Goal: Task Accomplishment & Management: Use online tool/utility

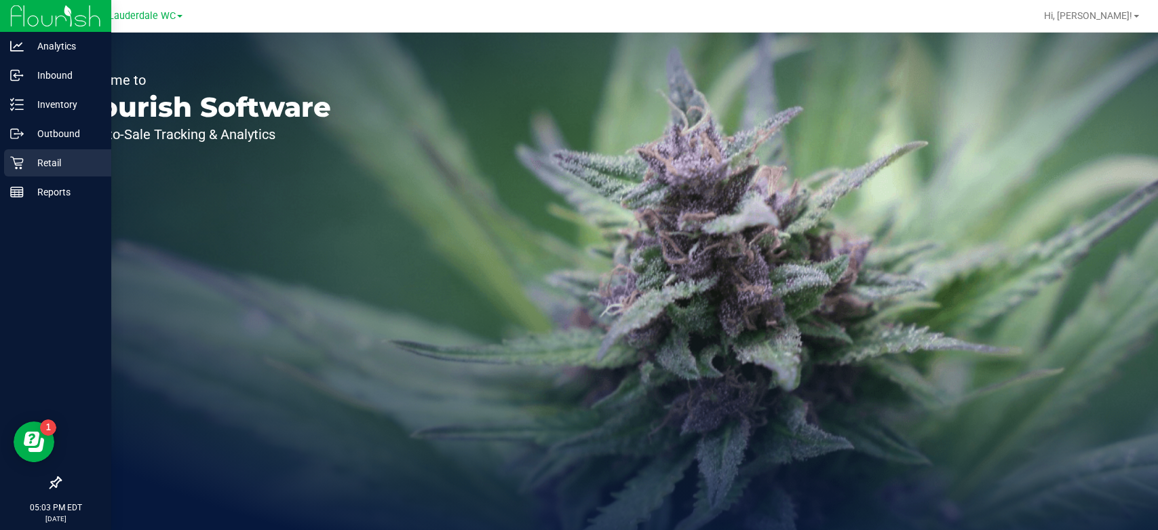
click at [28, 172] on div "Retail" at bounding box center [57, 162] width 107 height 27
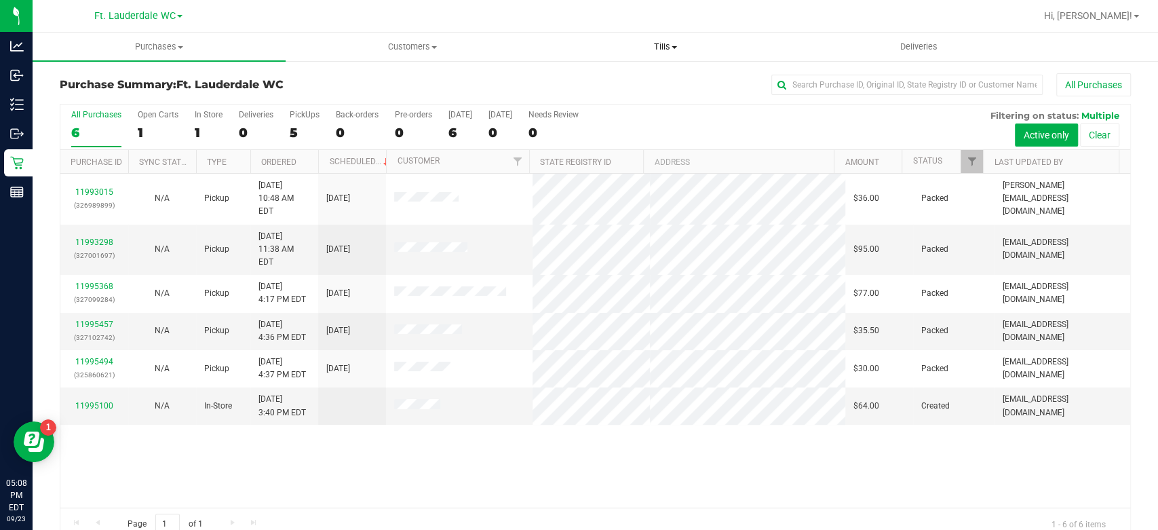
click at [658, 42] on span "Tills" at bounding box center [666, 47] width 252 height 12
click at [645, 79] on li "Manage tills" at bounding box center [665, 82] width 253 height 16
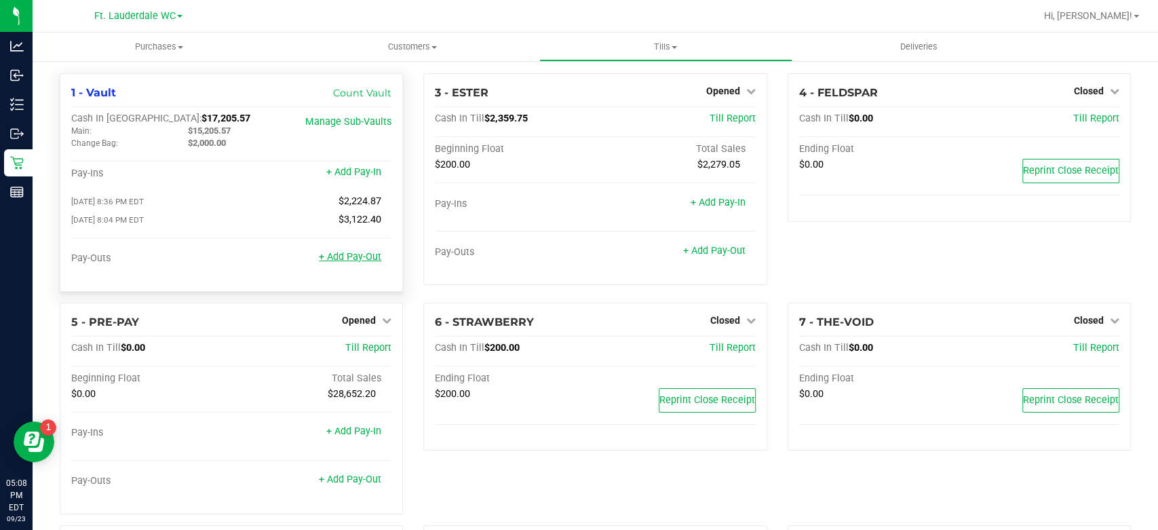
click at [353, 260] on link "+ Add Pay-Out" at bounding box center [350, 257] width 62 height 12
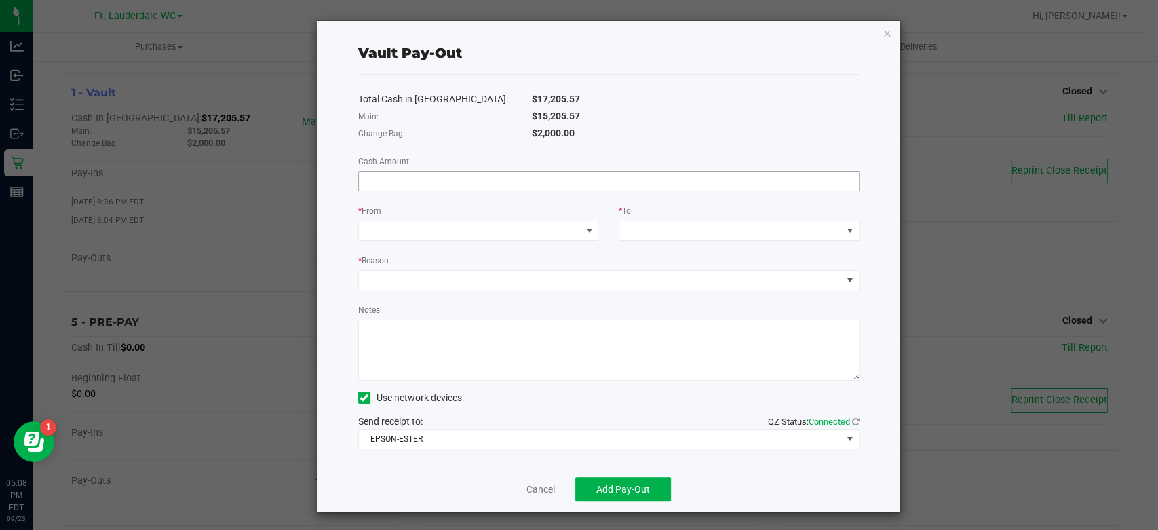
click at [464, 180] on input at bounding box center [609, 181] width 500 height 19
type input "$15,205.57"
click at [467, 232] on span at bounding box center [470, 230] width 223 height 19
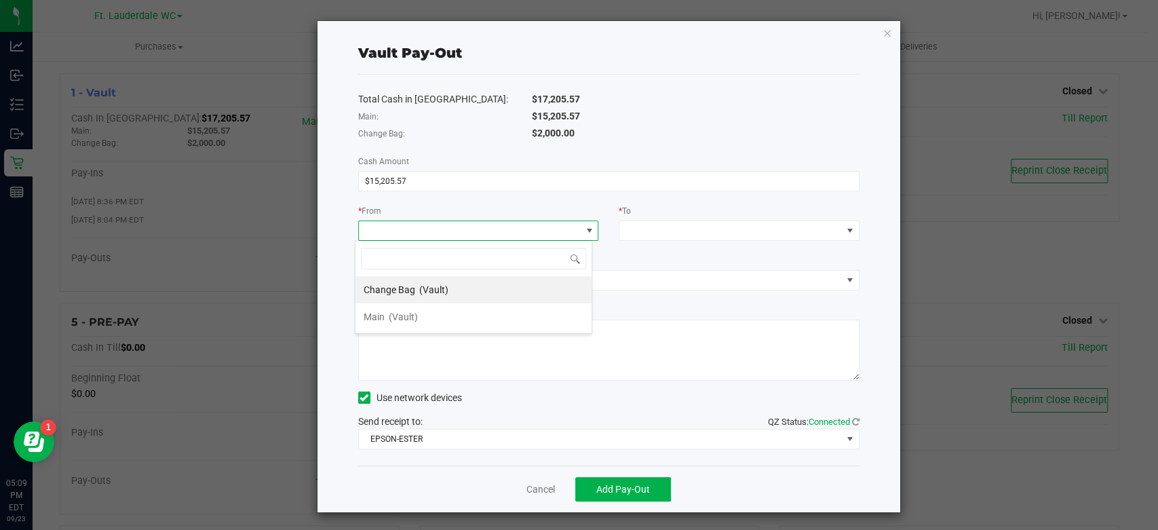
scroll to position [20, 237]
click at [433, 313] on li "Main (Vault)" at bounding box center [473, 316] width 236 height 27
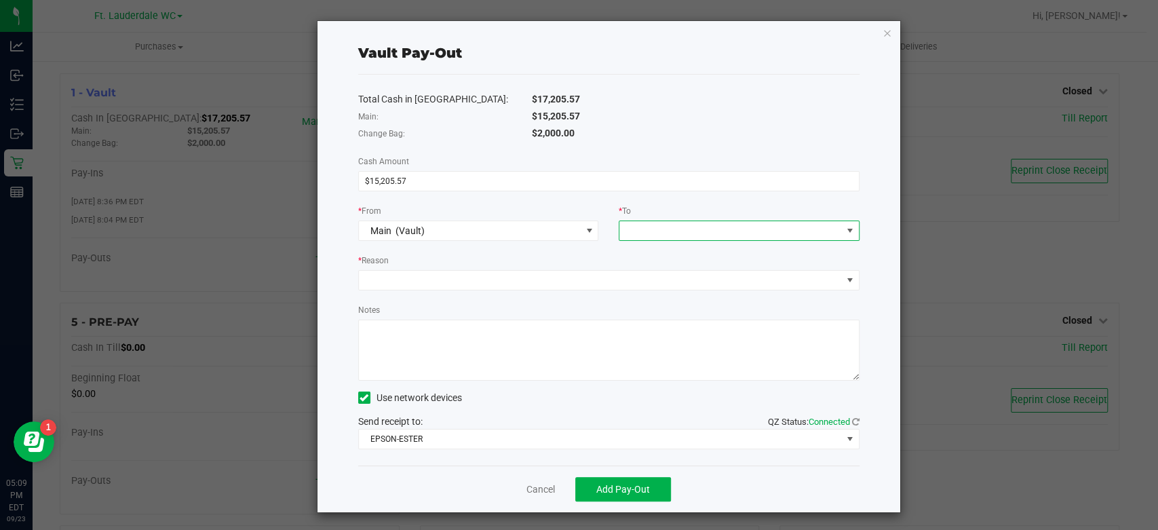
click at [672, 231] on span at bounding box center [730, 230] width 223 height 19
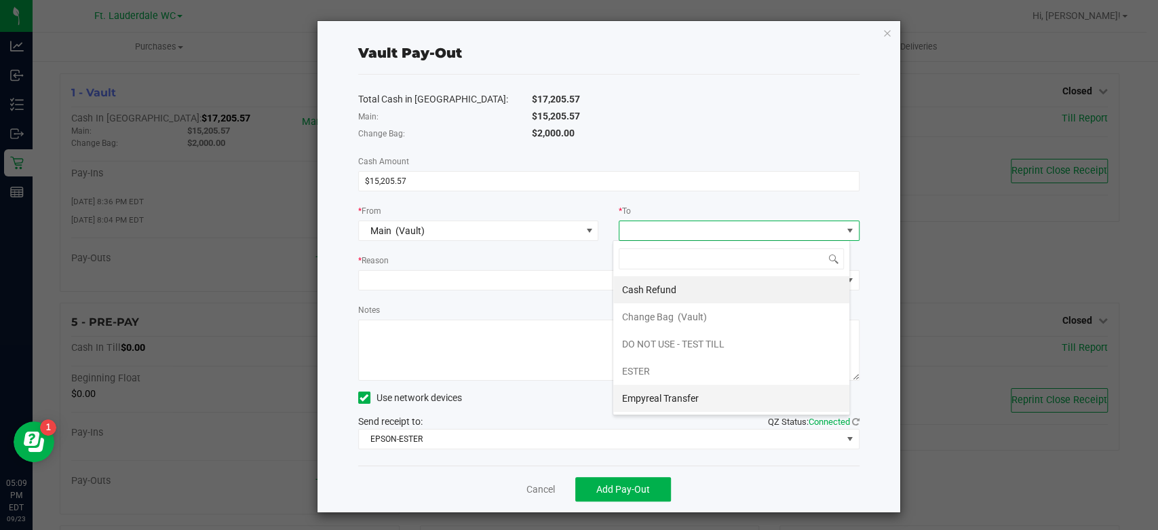
click at [665, 393] on span "Empyreal Transfer" at bounding box center [659, 398] width 77 height 11
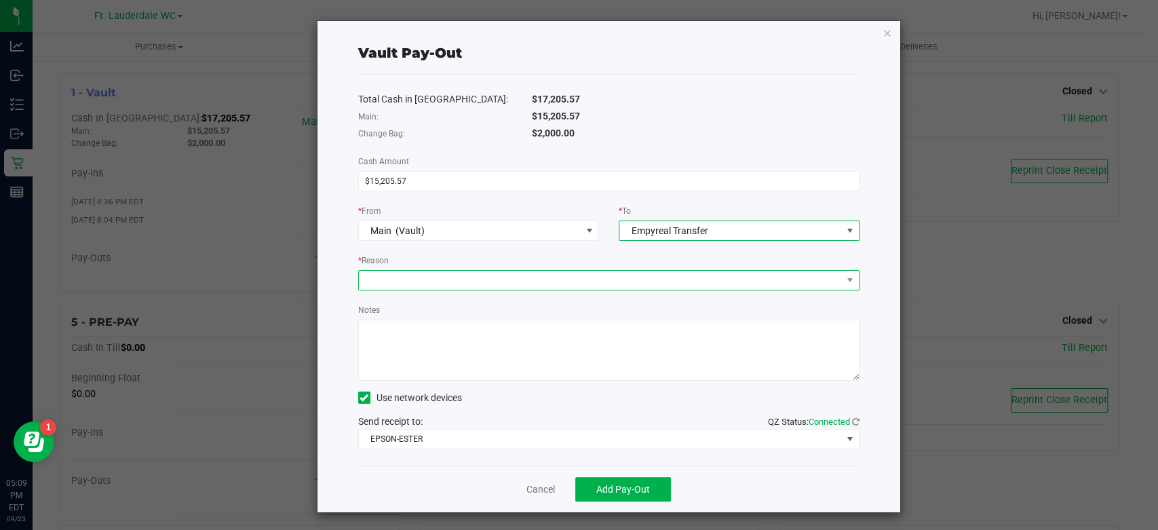
click at [653, 278] on span at bounding box center [600, 280] width 483 height 19
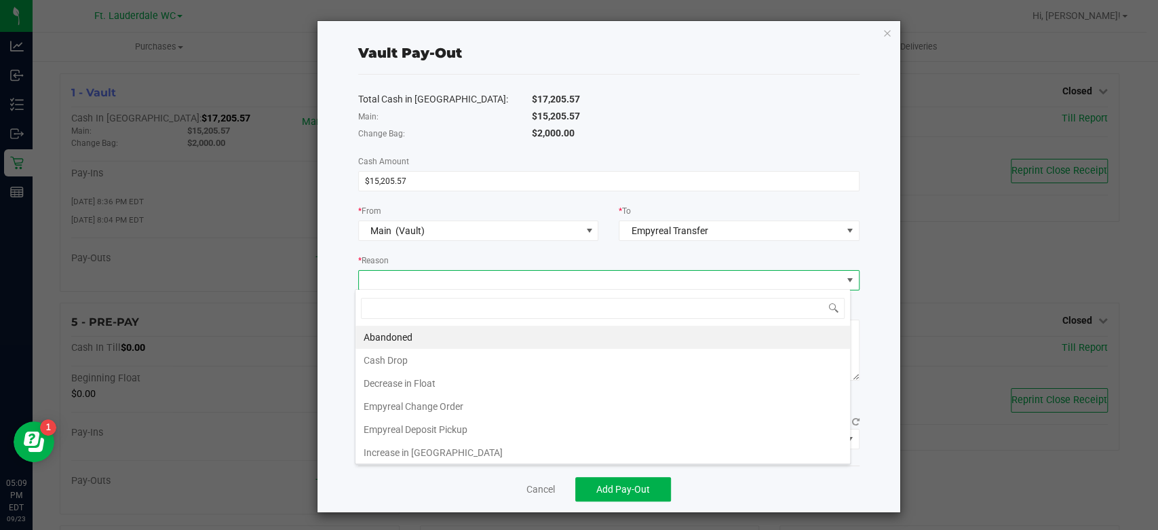
scroll to position [20, 495]
click at [421, 436] on li "Empyreal Deposit Pickup" at bounding box center [602, 429] width 495 height 23
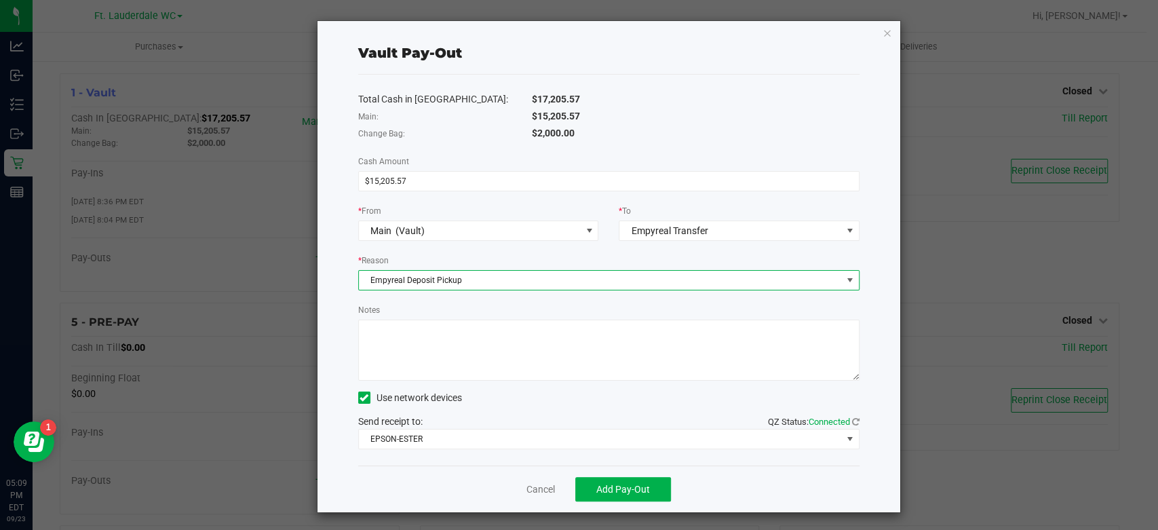
click at [499, 353] on textarea "Notes" at bounding box center [608, 350] width 501 height 61
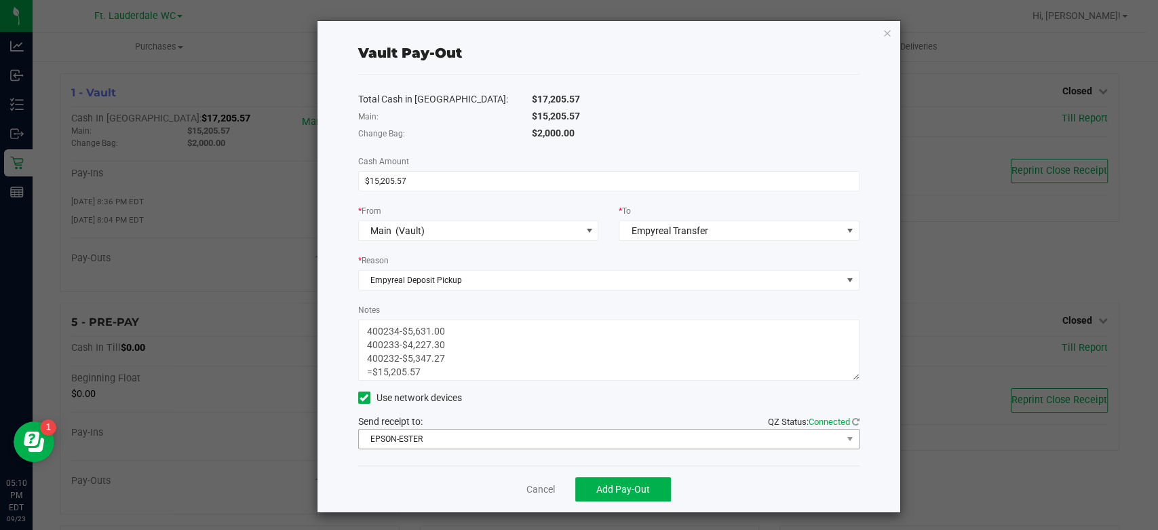
type textarea "400234-$5,631.00 400233-$4,227.30 400232-$5,347.27 =$15,205.57"
click at [454, 437] on span "EPSON-ESTER" at bounding box center [600, 438] width 483 height 19
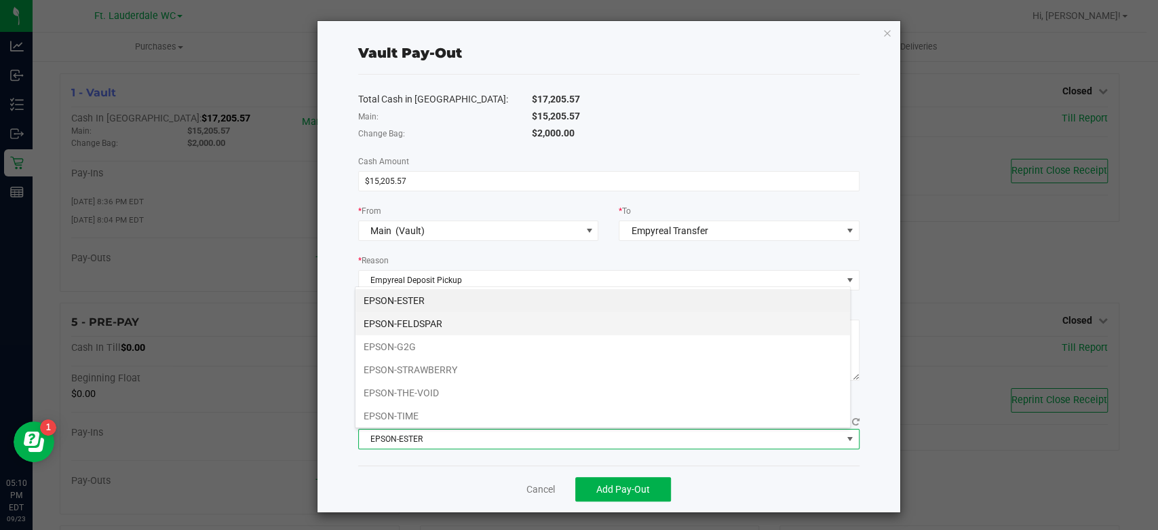
click at [478, 320] on li "EPSON-FELDSPAR" at bounding box center [602, 323] width 495 height 23
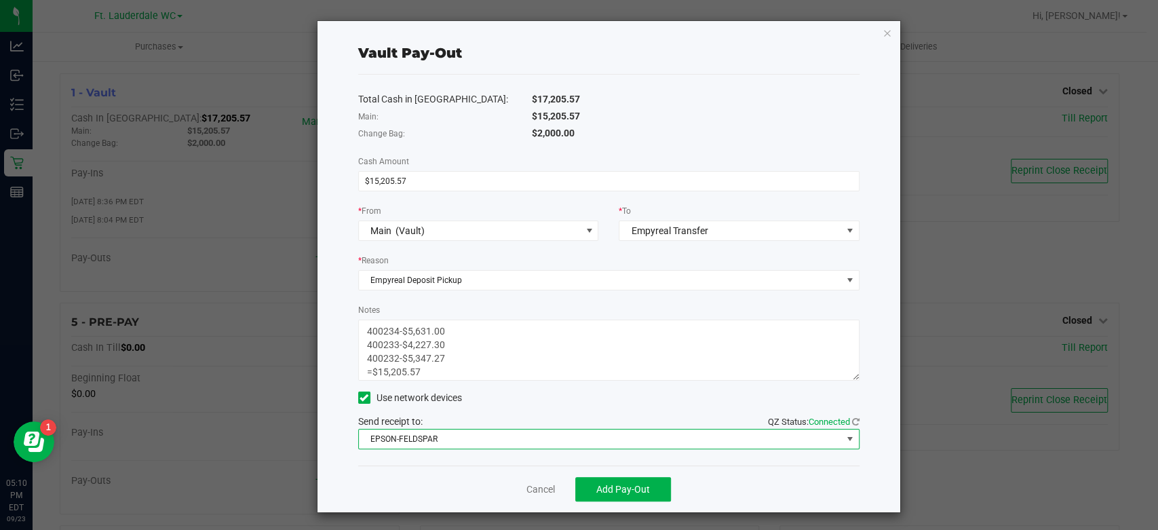
click at [564, 392] on div "Use network devices" at bounding box center [608, 397] width 501 height 20
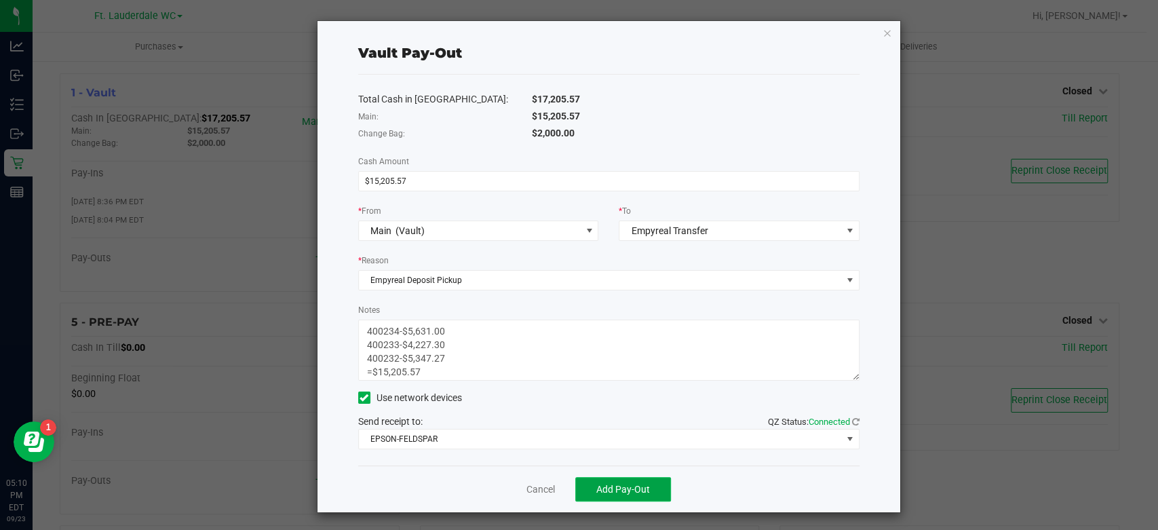
click at [599, 497] on button "Add Pay-Out" at bounding box center [623, 489] width 96 height 24
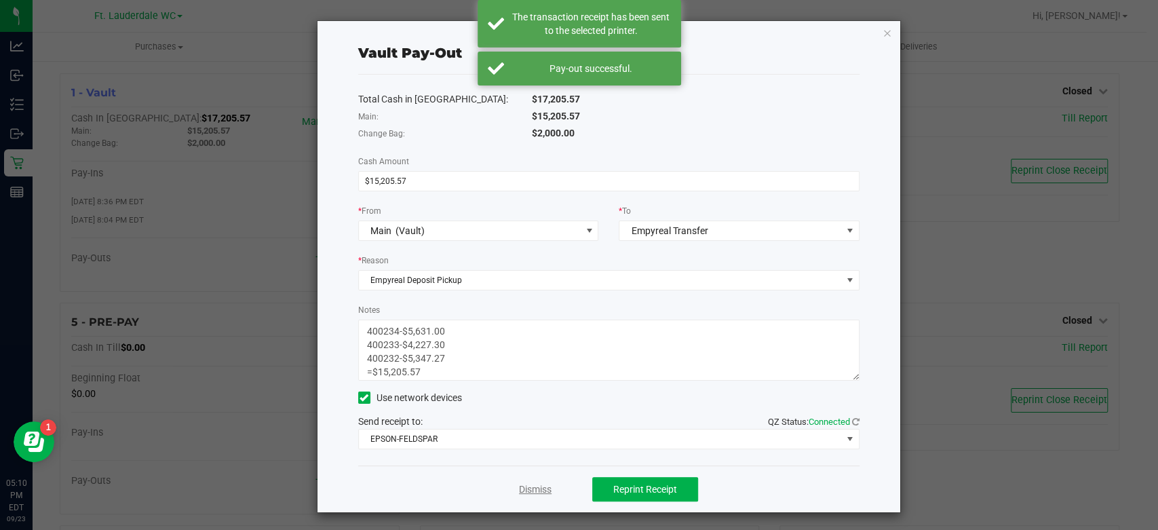
click at [524, 488] on link "Dismiss" at bounding box center [535, 489] width 33 height 14
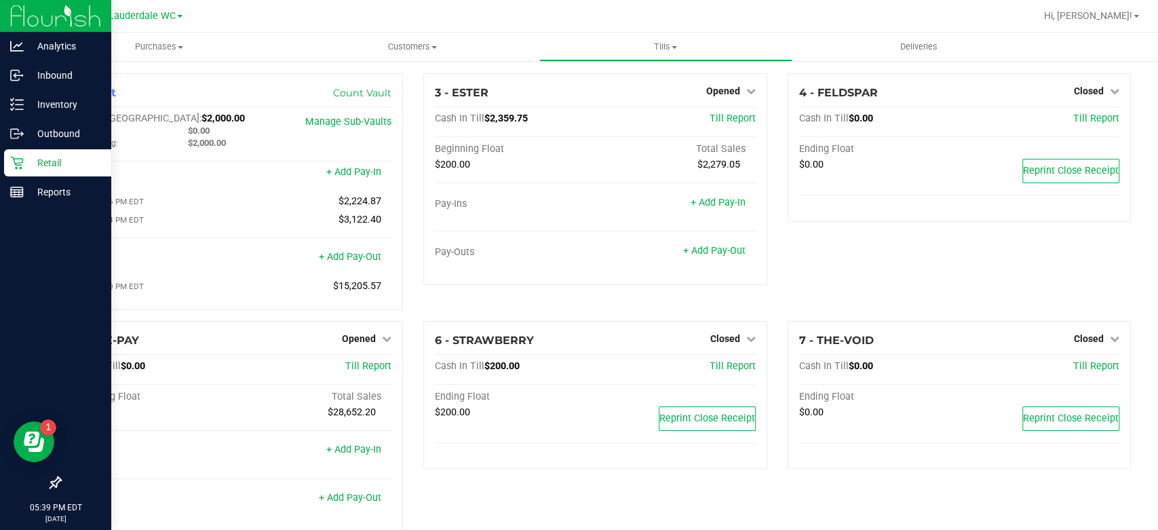
click at [28, 170] on p "Retail" at bounding box center [64, 163] width 81 height 16
